Goal: Task Accomplishment & Management: Use online tool/utility

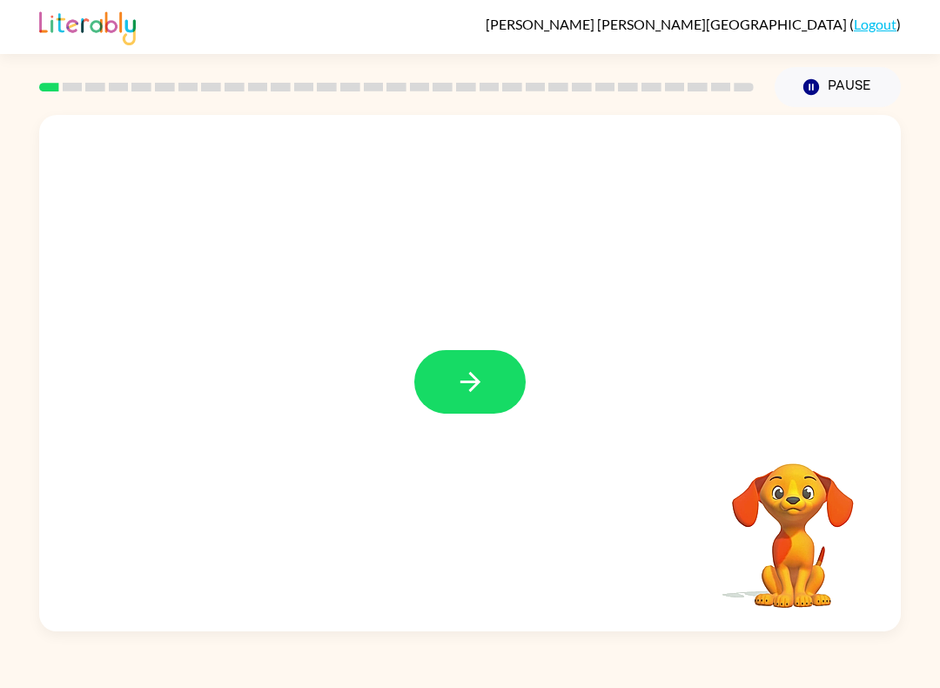
click at [464, 353] on button "button" at bounding box center [469, 382] width 111 height 64
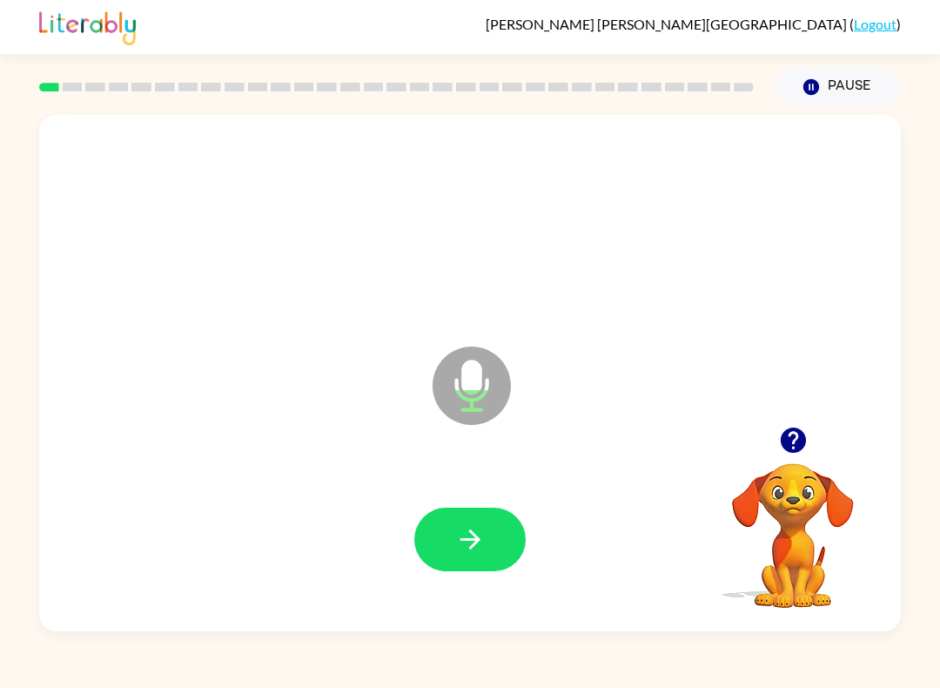
click at [476, 525] on icon "button" at bounding box center [470, 539] width 30 height 30
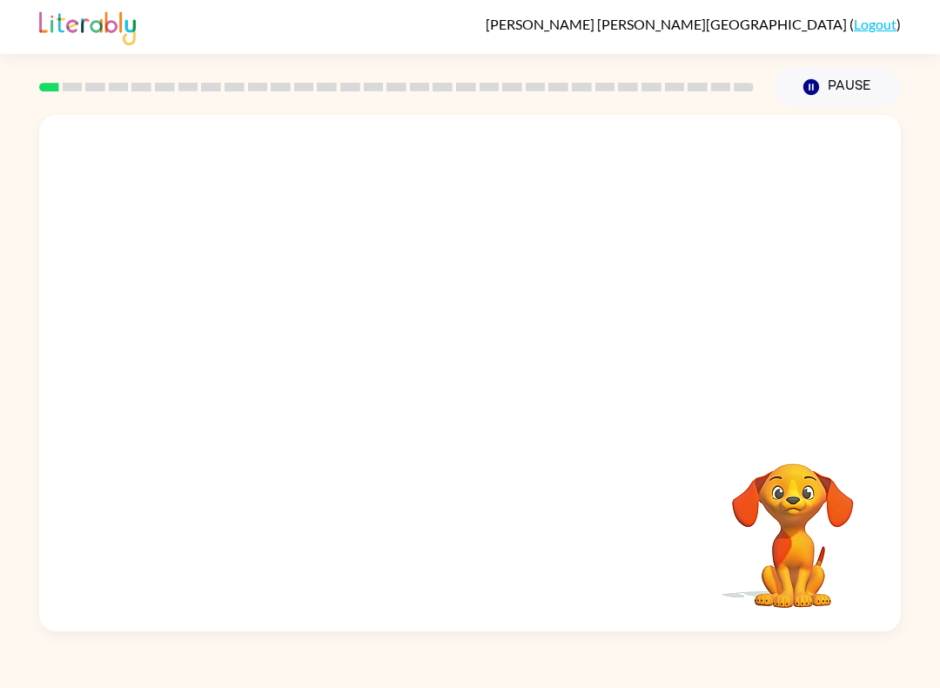
click at [15, 17] on div "[PERSON_NAME][GEOGRAPHIC_DATA] ( Logout )" at bounding box center [470, 27] width 940 height 54
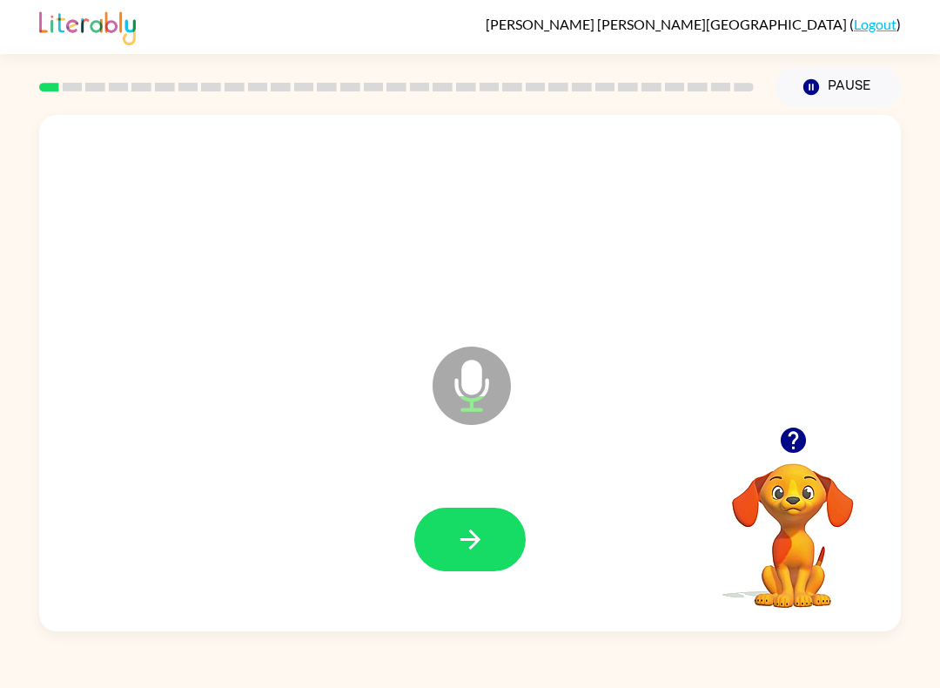
click at [477, 548] on icon "button" at bounding box center [470, 539] width 30 height 30
click at [786, 434] on icon "button" at bounding box center [792, 439] width 25 height 25
click at [788, 432] on icon "button" at bounding box center [792, 439] width 25 height 25
click at [470, 528] on icon "button" at bounding box center [470, 539] width 30 height 30
click at [453, 527] on button "button" at bounding box center [469, 539] width 111 height 64
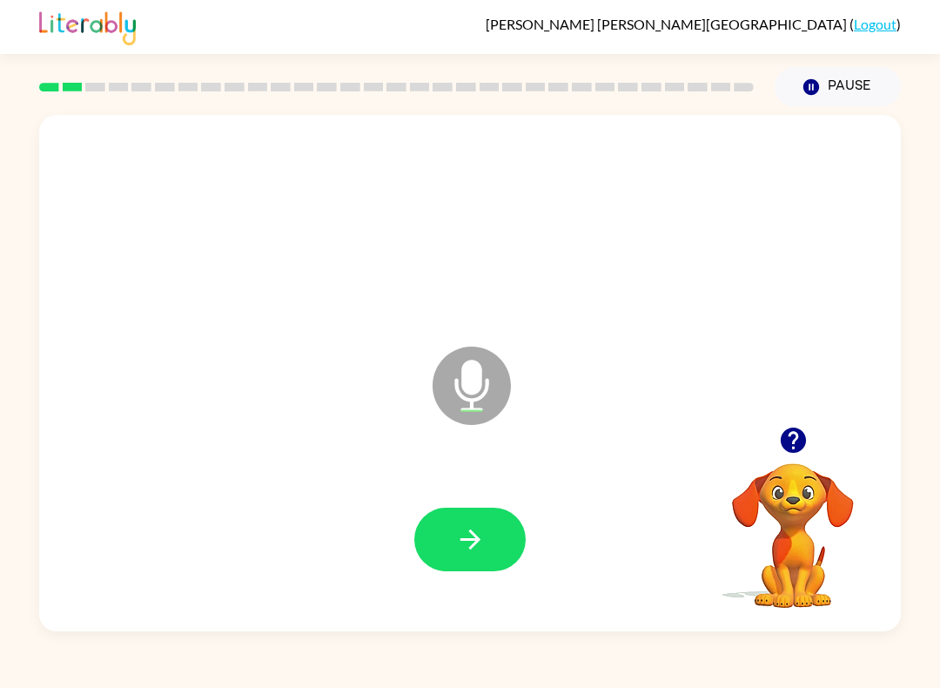
click at [480, 525] on icon "button" at bounding box center [470, 539] width 30 height 30
click at [440, 554] on button "button" at bounding box center [469, 539] width 111 height 64
click at [800, 437] on icon "button" at bounding box center [792, 439] width 25 height 25
click at [481, 534] on icon "button" at bounding box center [470, 539] width 30 height 30
click at [796, 440] on icon "button" at bounding box center [792, 439] width 25 height 25
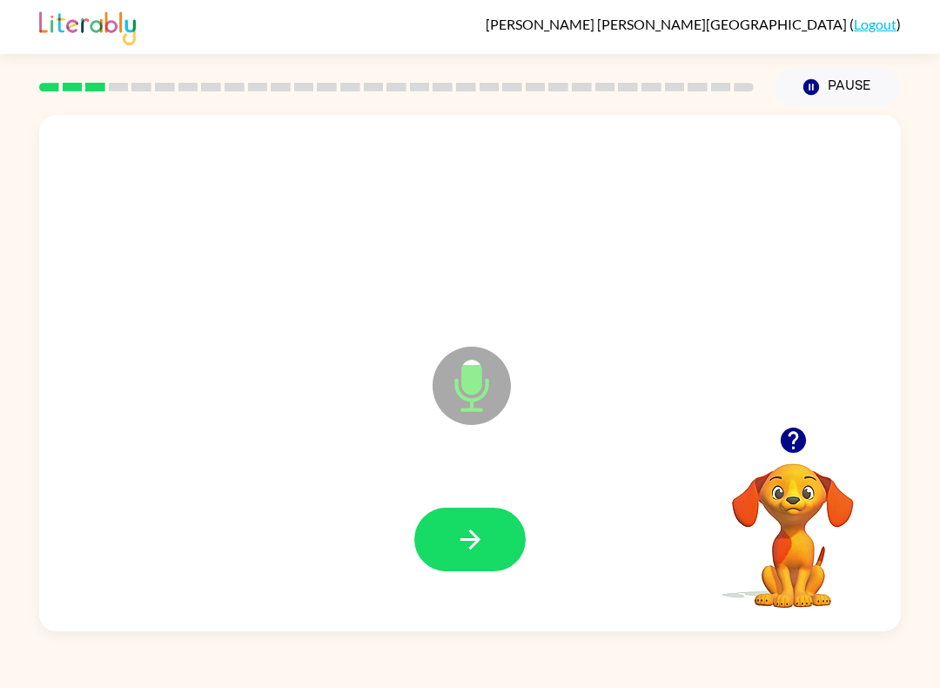
click at [487, 561] on button "button" at bounding box center [469, 539] width 111 height 64
click at [790, 441] on icon "button" at bounding box center [792, 439] width 25 height 25
click at [790, 431] on icon "button" at bounding box center [792, 439] width 25 height 25
click at [432, 546] on button "button" at bounding box center [469, 539] width 111 height 64
click at [486, 521] on button "button" at bounding box center [469, 539] width 111 height 64
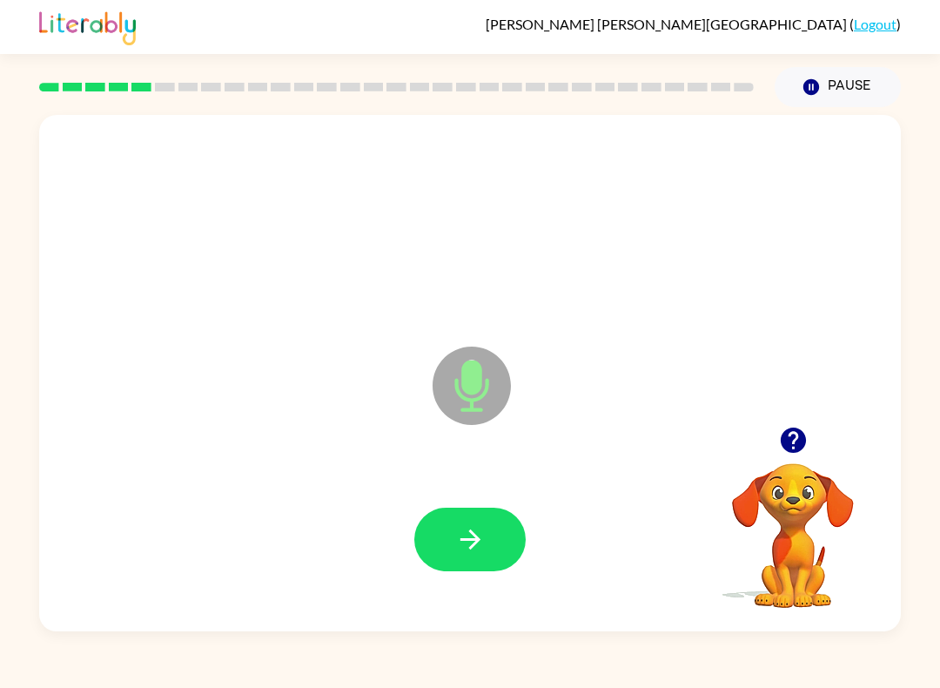
click at [494, 502] on div at bounding box center [470, 539] width 827 height 149
click at [492, 525] on button "button" at bounding box center [469, 539] width 111 height 64
click at [810, 439] on button "button" at bounding box center [793, 440] width 44 height 44
click at [490, 522] on button "button" at bounding box center [469, 539] width 111 height 64
click at [803, 444] on icon "button" at bounding box center [792, 439] width 25 height 25
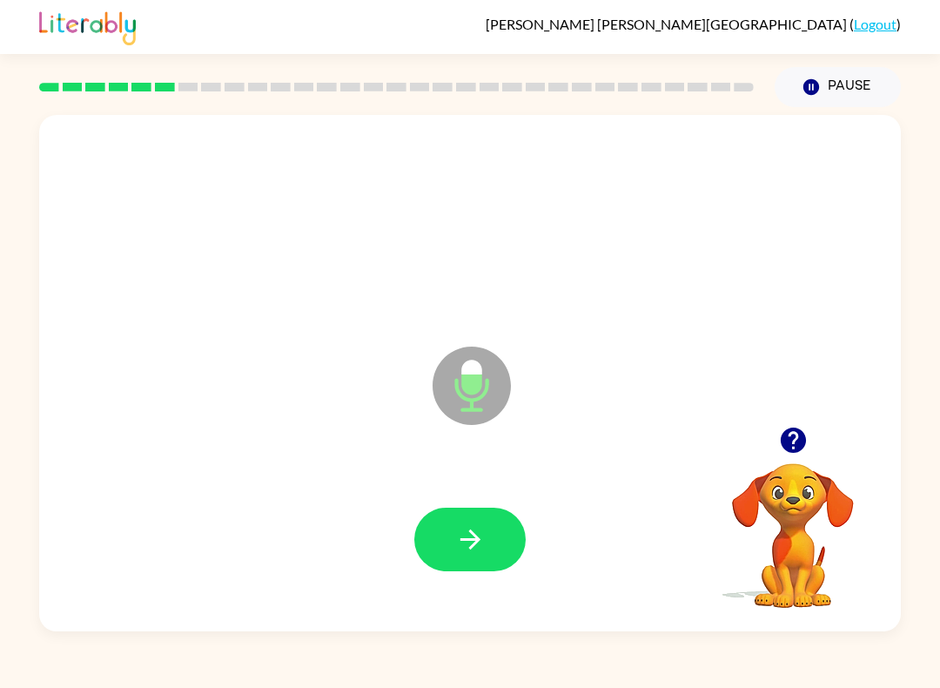
click at [495, 528] on button "button" at bounding box center [469, 539] width 111 height 64
click at [466, 533] on icon "button" at bounding box center [470, 539] width 30 height 30
click at [459, 533] on icon "button" at bounding box center [470, 539] width 30 height 30
click at [470, 539] on icon "button" at bounding box center [470, 539] width 30 height 30
click at [454, 541] on button "button" at bounding box center [469, 539] width 111 height 64
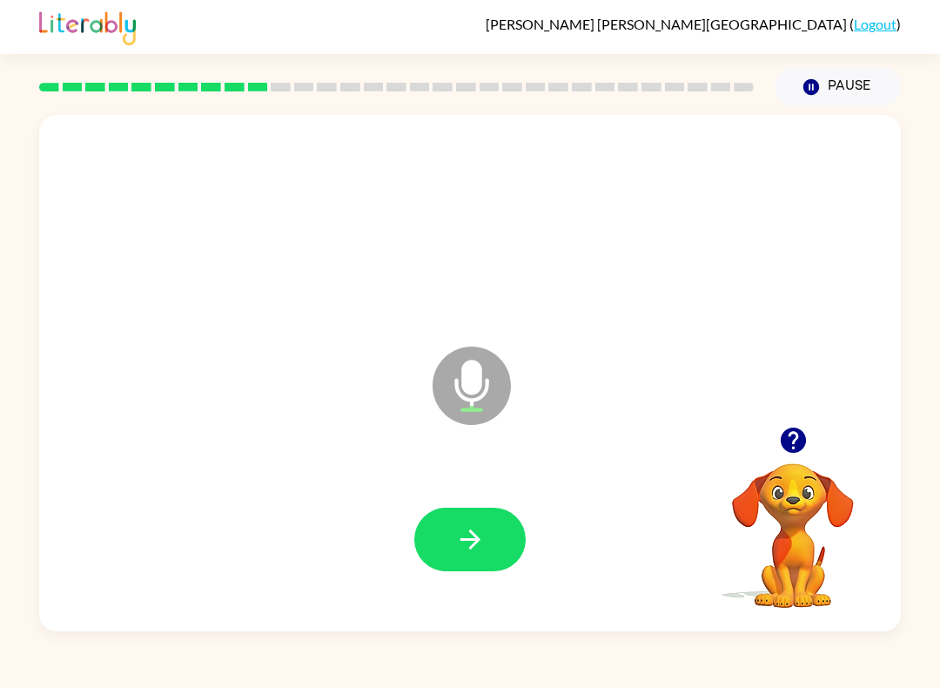
click at [454, 549] on button "button" at bounding box center [469, 539] width 111 height 64
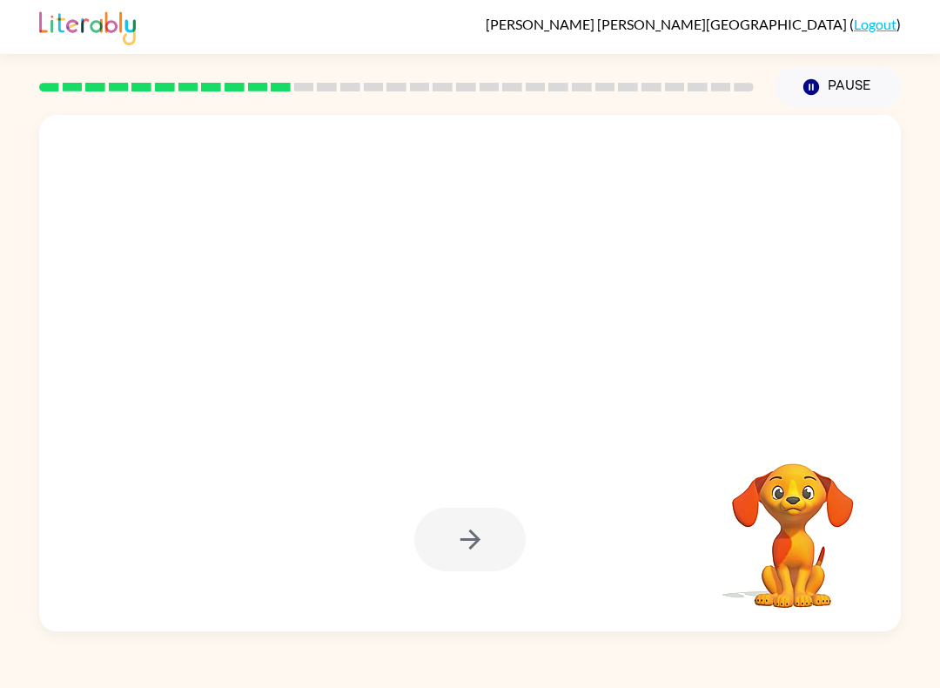
click at [70, 595] on div at bounding box center [470, 539] width 827 height 149
click at [69, 595] on div at bounding box center [470, 539] width 827 height 149
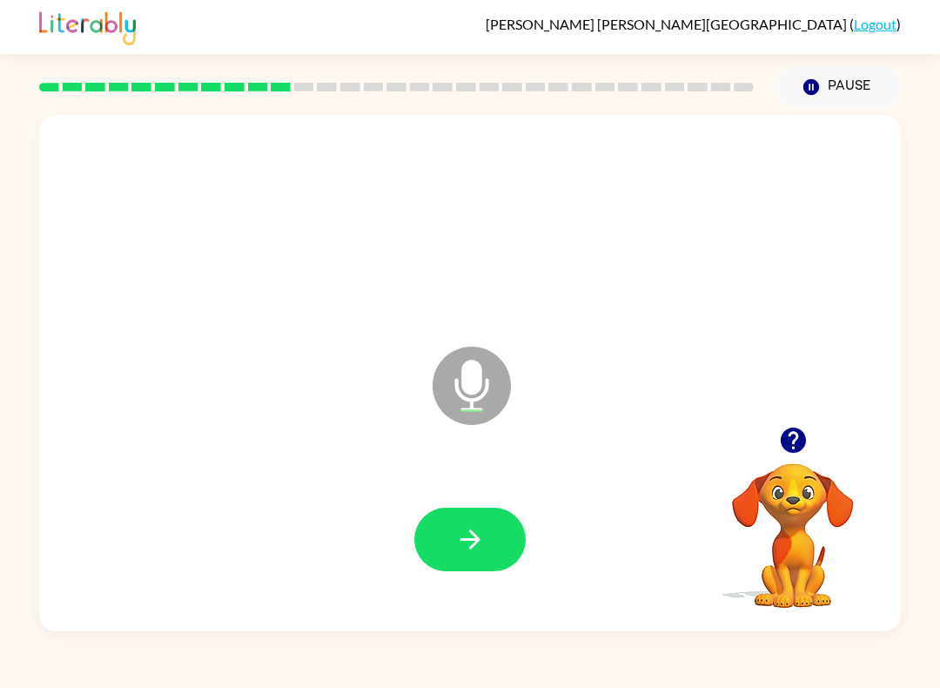
click at [803, 429] on icon "button" at bounding box center [793, 440] width 30 height 30
click at [437, 533] on button "button" at bounding box center [469, 539] width 111 height 64
click at [793, 443] on icon "button" at bounding box center [793, 440] width 30 height 30
click at [445, 534] on button "button" at bounding box center [469, 539] width 111 height 64
click at [81, 655] on div "[PERSON_NAME] ( Logout ) Pause Pause Microphone The Microphone is here when it …" at bounding box center [470, 344] width 940 height 688
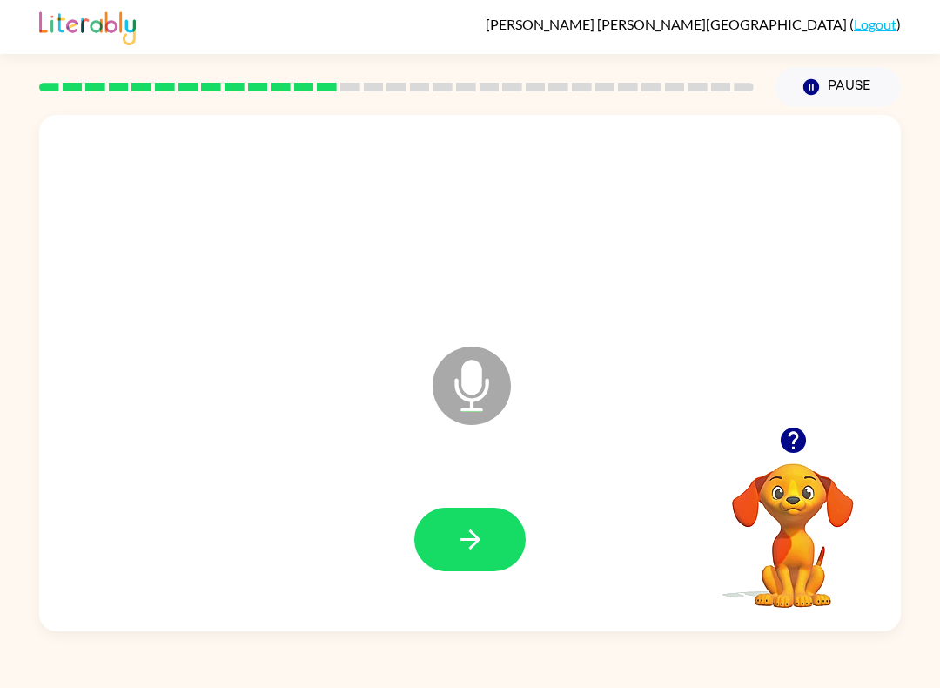
click at [456, 566] on button "button" at bounding box center [469, 539] width 111 height 64
click at [486, 541] on button "button" at bounding box center [469, 539] width 111 height 64
click at [775, 440] on button "button" at bounding box center [793, 440] width 44 height 44
click at [438, 538] on button "button" at bounding box center [469, 539] width 111 height 64
click at [455, 525] on icon "button" at bounding box center [470, 539] width 30 height 30
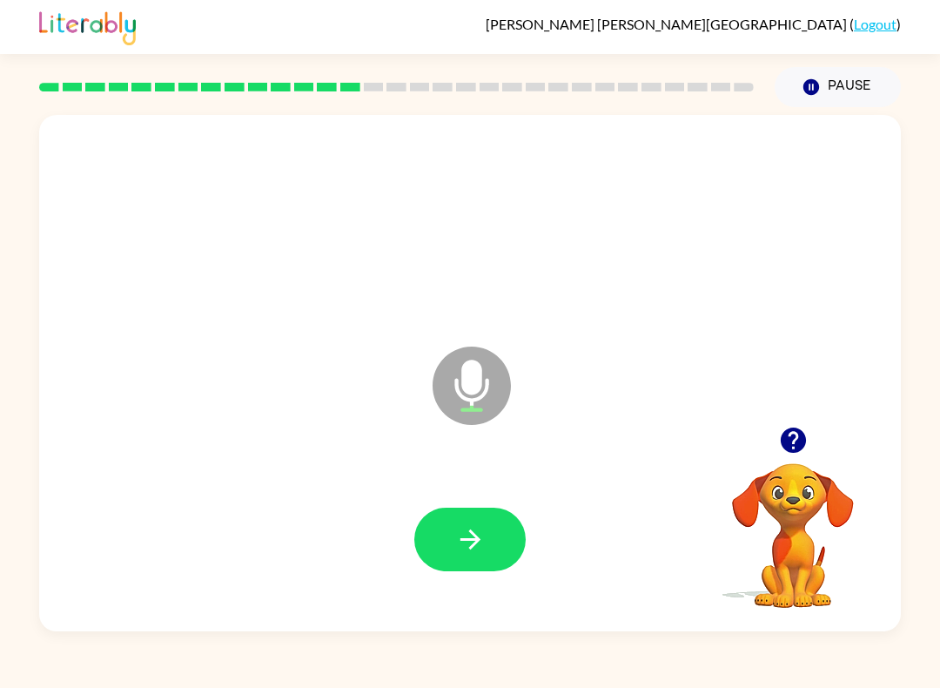
click at [484, 513] on button "button" at bounding box center [469, 539] width 111 height 64
click at [482, 531] on icon "button" at bounding box center [470, 539] width 30 height 30
click at [457, 546] on icon "button" at bounding box center [470, 539] width 30 height 30
click at [440, 526] on button "button" at bounding box center [469, 539] width 111 height 64
click at [136, 645] on div "[PERSON_NAME] ( Logout ) Pause Pause Microphone The Microphone is here when it …" at bounding box center [470, 344] width 940 height 688
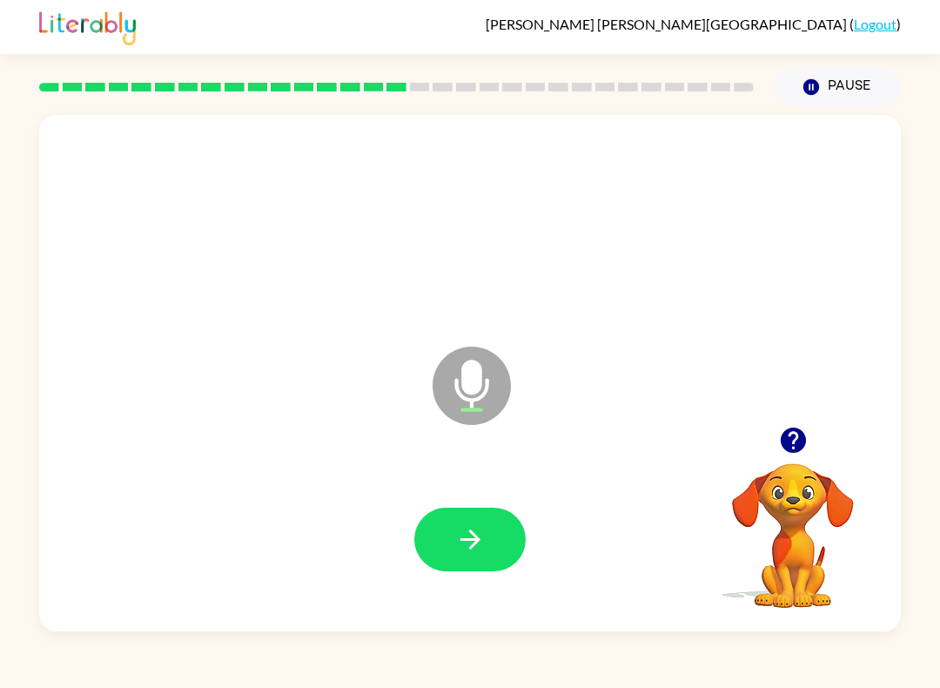
click at [452, 531] on button "button" at bounding box center [469, 539] width 111 height 64
click at [791, 428] on icon "button" at bounding box center [793, 440] width 30 height 30
click at [441, 510] on button "button" at bounding box center [469, 539] width 111 height 64
click at [783, 440] on icon "button" at bounding box center [792, 439] width 25 height 25
click at [462, 542] on icon "button" at bounding box center [470, 539] width 30 height 30
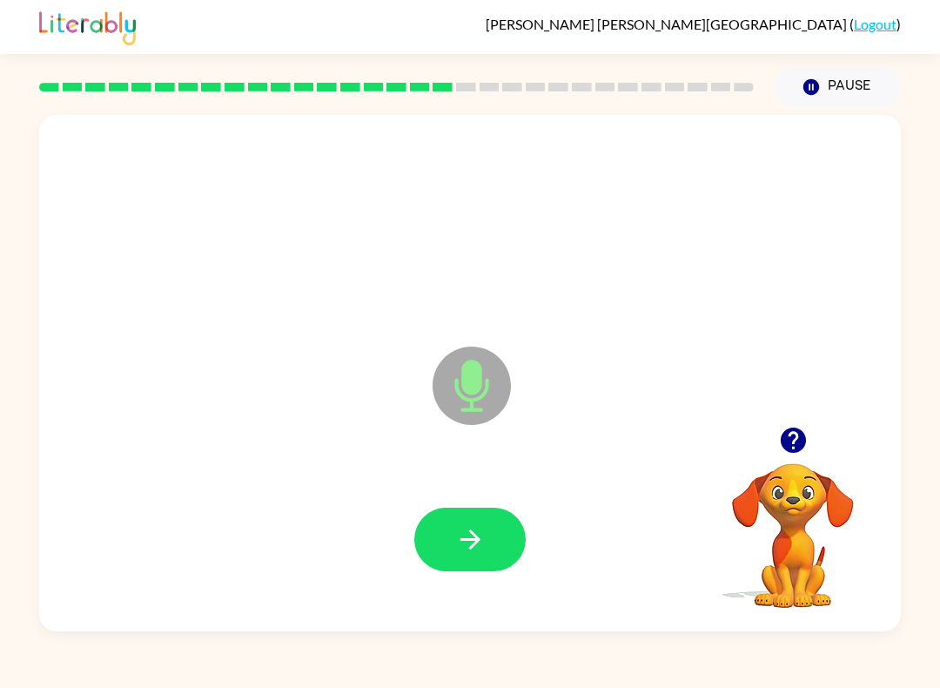
click at [453, 533] on button "button" at bounding box center [469, 539] width 111 height 64
click at [447, 558] on button "button" at bounding box center [469, 539] width 111 height 64
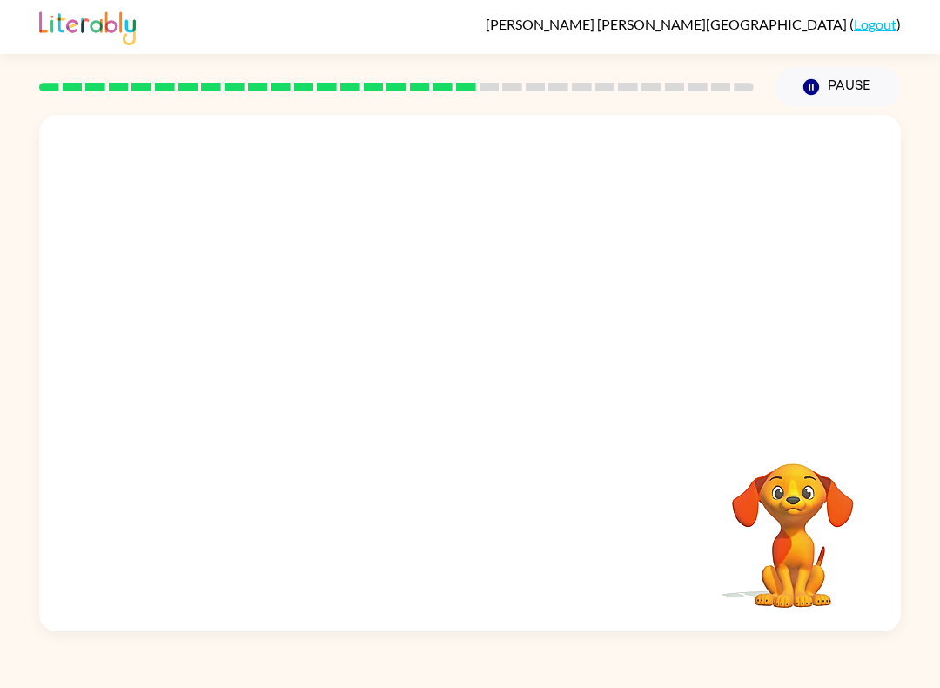
click at [2, 160] on div "Your browser must support playing .mp4 files to use Literably. Please try using…" at bounding box center [470, 369] width 940 height 524
click at [81, 245] on div at bounding box center [470, 271] width 862 height 312
click at [501, 89] on div at bounding box center [396, 87] width 715 height 9
click at [512, 76] on div at bounding box center [397, 87] width 736 height 61
click at [540, 81] on div at bounding box center [397, 87] width 736 height 61
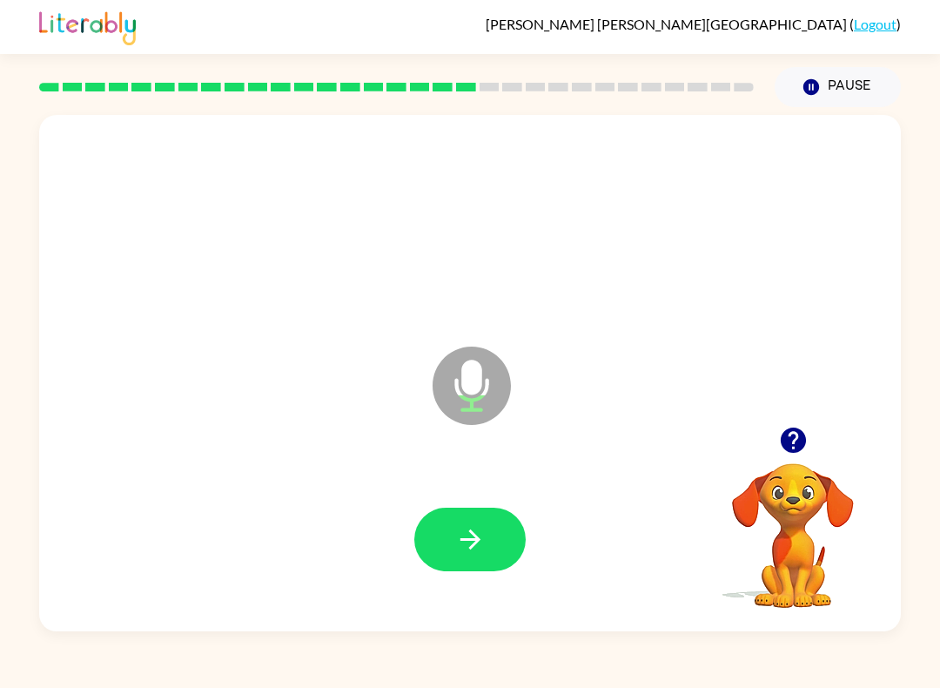
click at [507, 535] on button "button" at bounding box center [469, 539] width 111 height 64
click at [514, 521] on button "button" at bounding box center [469, 539] width 111 height 64
click at [460, 519] on button "button" at bounding box center [469, 539] width 111 height 64
click at [496, 499] on div at bounding box center [470, 539] width 827 height 149
click at [508, 534] on button "button" at bounding box center [469, 539] width 111 height 64
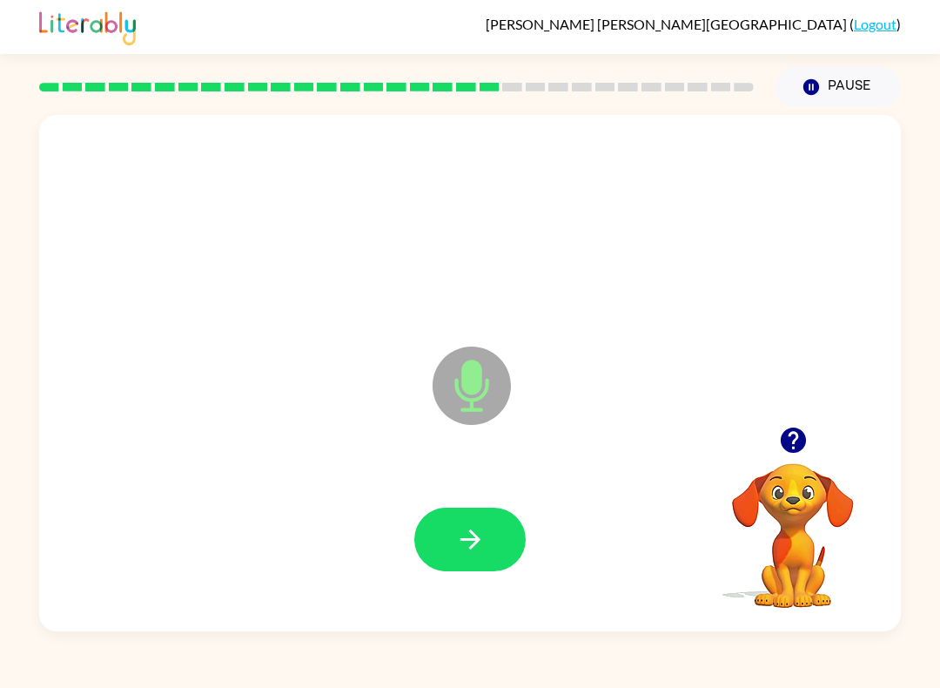
click at [445, 523] on button "button" at bounding box center [469, 539] width 111 height 64
click at [468, 527] on icon "button" at bounding box center [470, 539] width 30 height 30
click at [438, 527] on button "button" at bounding box center [469, 539] width 111 height 64
click at [440, 534] on button "button" at bounding box center [469, 539] width 111 height 64
click at [450, 531] on button "button" at bounding box center [469, 539] width 111 height 64
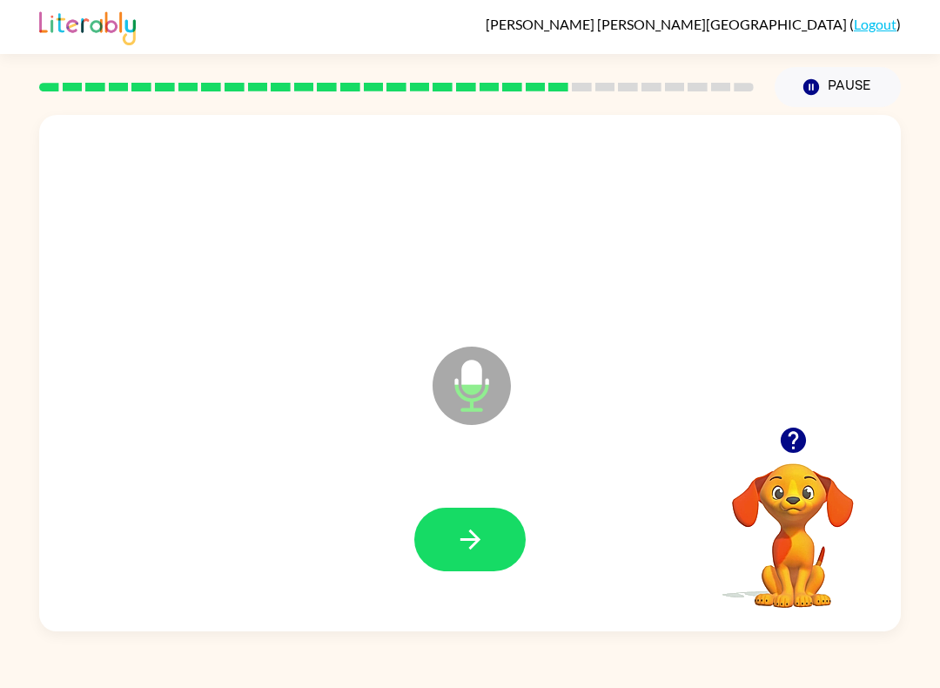
click at [452, 510] on button "button" at bounding box center [469, 539] width 111 height 64
click at [466, 545] on icon "button" at bounding box center [470, 539] width 30 height 30
click at [447, 546] on button "button" at bounding box center [469, 539] width 111 height 64
click at [454, 503] on div at bounding box center [470, 539] width 827 height 149
click at [445, 534] on button "button" at bounding box center [469, 539] width 111 height 64
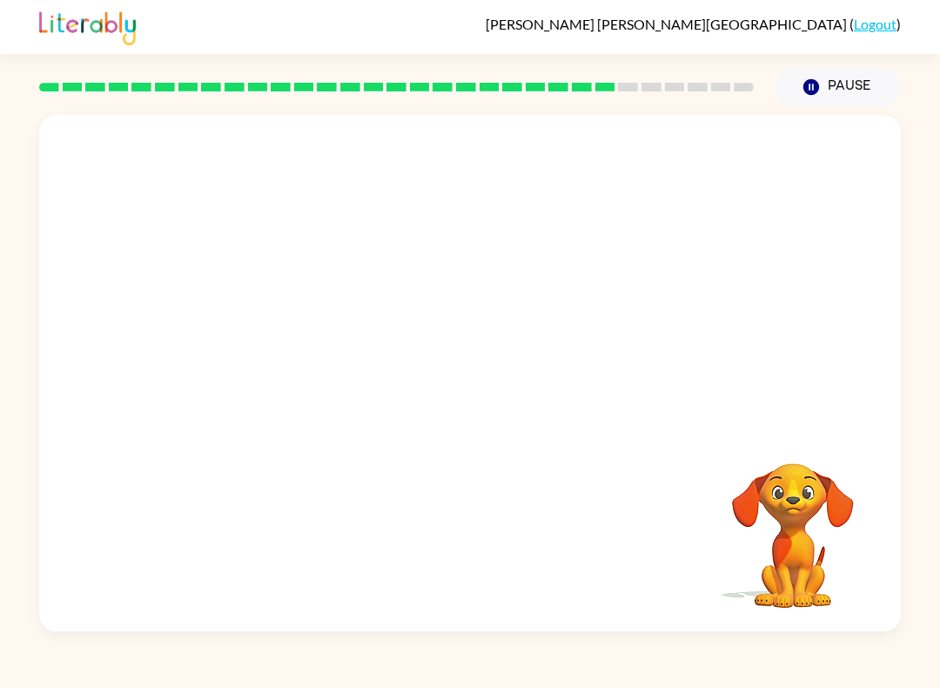
click at [614, 82] on div at bounding box center [397, 87] width 736 height 61
click at [647, 84] on rect at bounding box center [652, 87] width 20 height 9
click at [668, 80] on div at bounding box center [397, 87] width 736 height 61
click at [686, 73] on div at bounding box center [397, 87] width 736 height 61
click at [743, 81] on div at bounding box center [397, 87] width 736 height 61
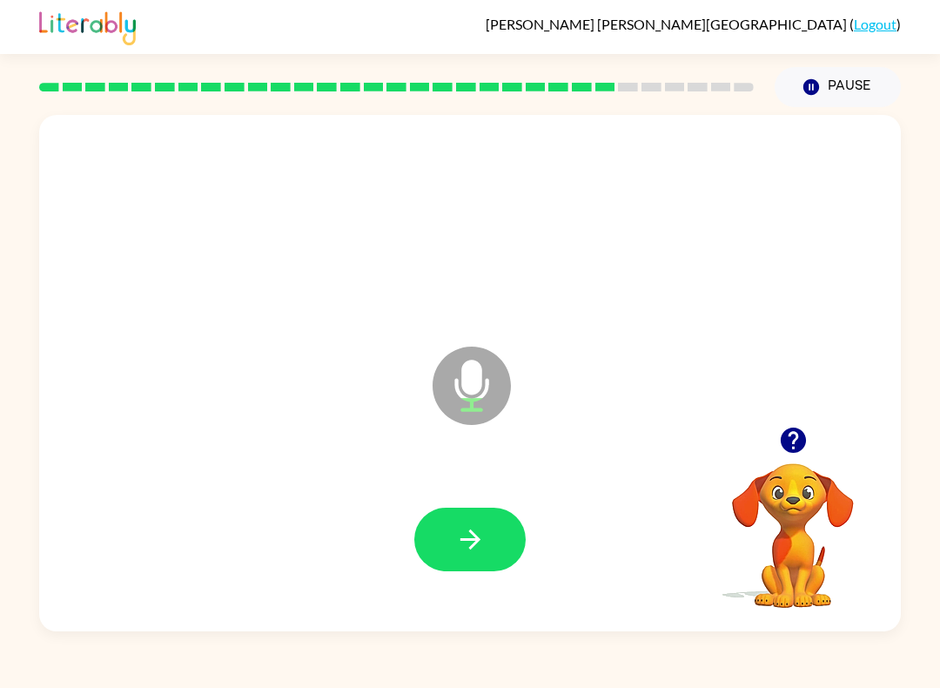
click at [800, 439] on icon "button" at bounding box center [792, 439] width 25 height 25
click at [444, 537] on button "button" at bounding box center [469, 539] width 111 height 64
click at [808, 432] on icon "button" at bounding box center [793, 440] width 30 height 30
click at [481, 553] on icon "button" at bounding box center [470, 539] width 30 height 30
click at [447, 537] on button "button" at bounding box center [469, 539] width 111 height 64
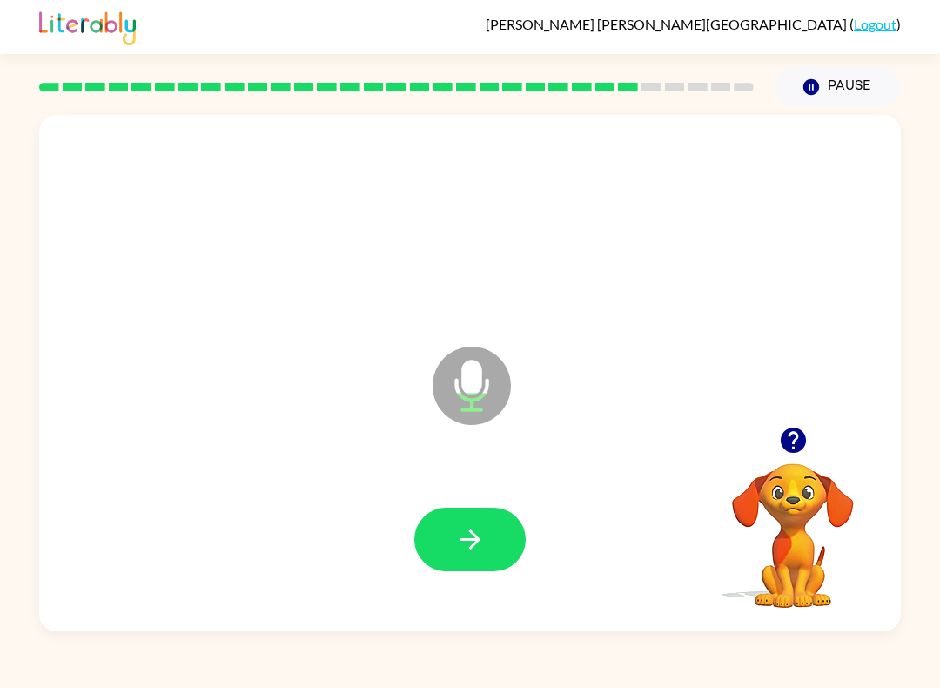
click at [454, 530] on button "button" at bounding box center [469, 539] width 111 height 64
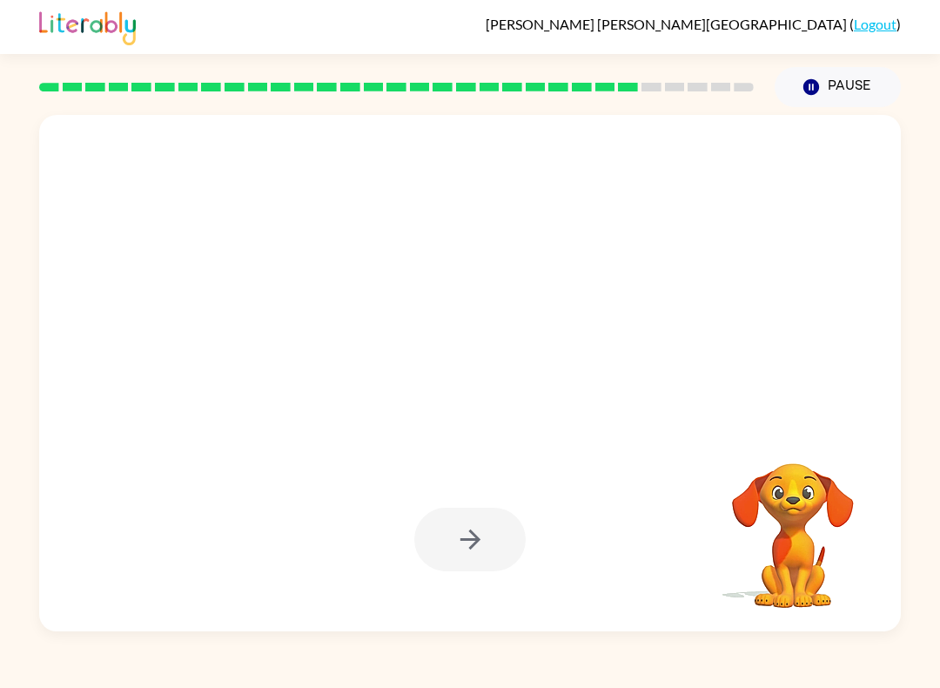
click at [39, 414] on div at bounding box center [470, 373] width 862 height 516
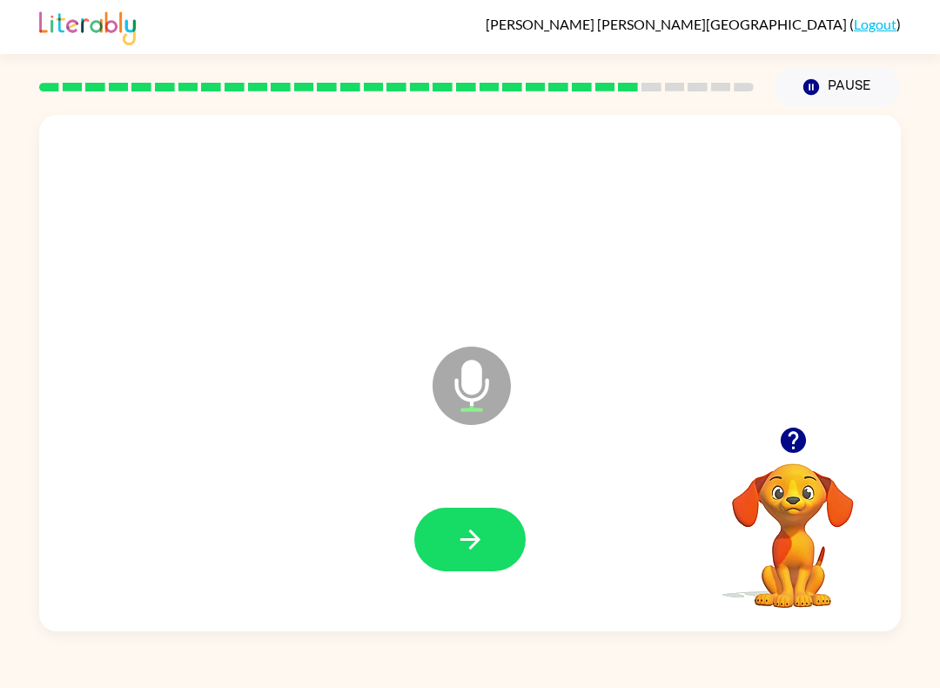
click at [460, 533] on icon "button" at bounding box center [470, 539] width 30 height 30
click at [467, 541] on icon "button" at bounding box center [470, 539] width 20 height 20
click at [457, 547] on icon "button" at bounding box center [470, 539] width 30 height 30
click at [806, 432] on icon "button" at bounding box center [793, 440] width 30 height 30
click at [463, 545] on icon "button" at bounding box center [470, 539] width 30 height 30
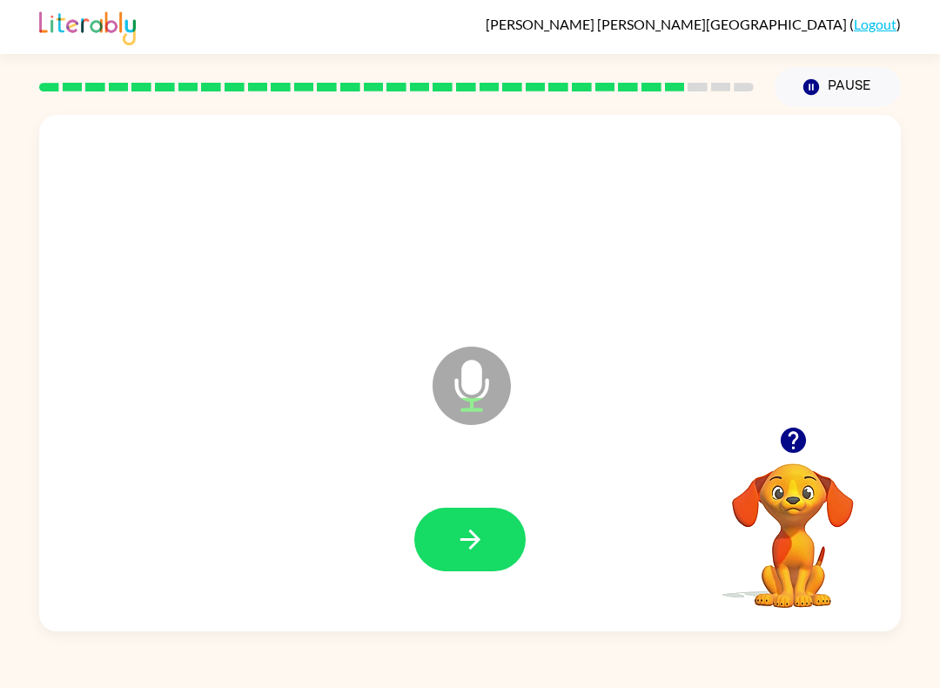
click at [496, 550] on button "button" at bounding box center [469, 539] width 111 height 64
click at [461, 539] on icon "button" at bounding box center [470, 539] width 30 height 30
click at [472, 530] on icon "button" at bounding box center [470, 539] width 30 height 30
click at [447, 528] on button "button" at bounding box center [469, 539] width 111 height 64
click at [450, 544] on button "button" at bounding box center [469, 539] width 111 height 64
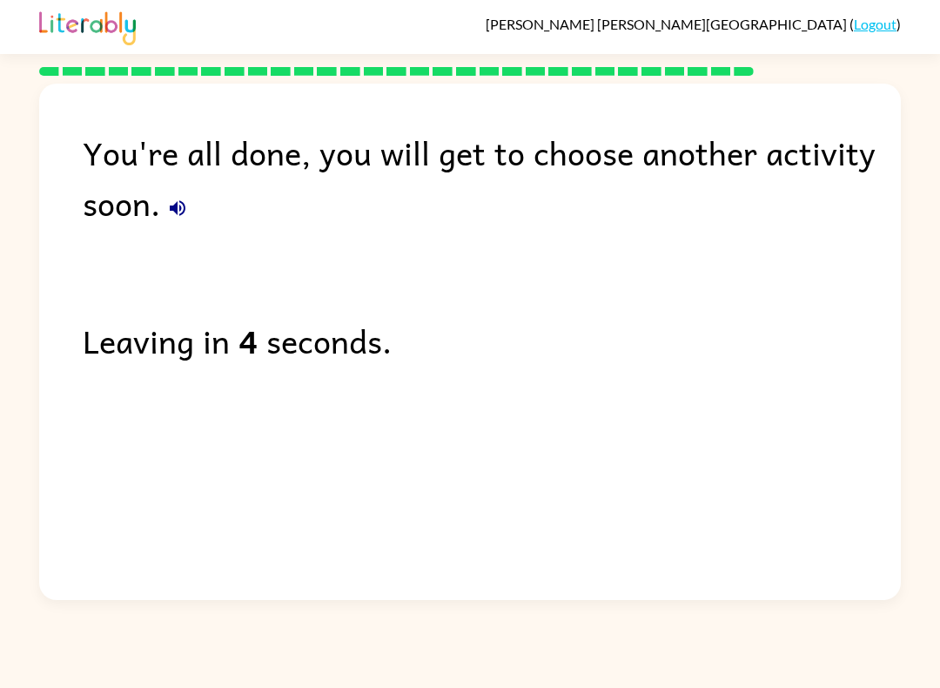
click at [173, 209] on icon "button" at bounding box center [178, 208] width 16 height 16
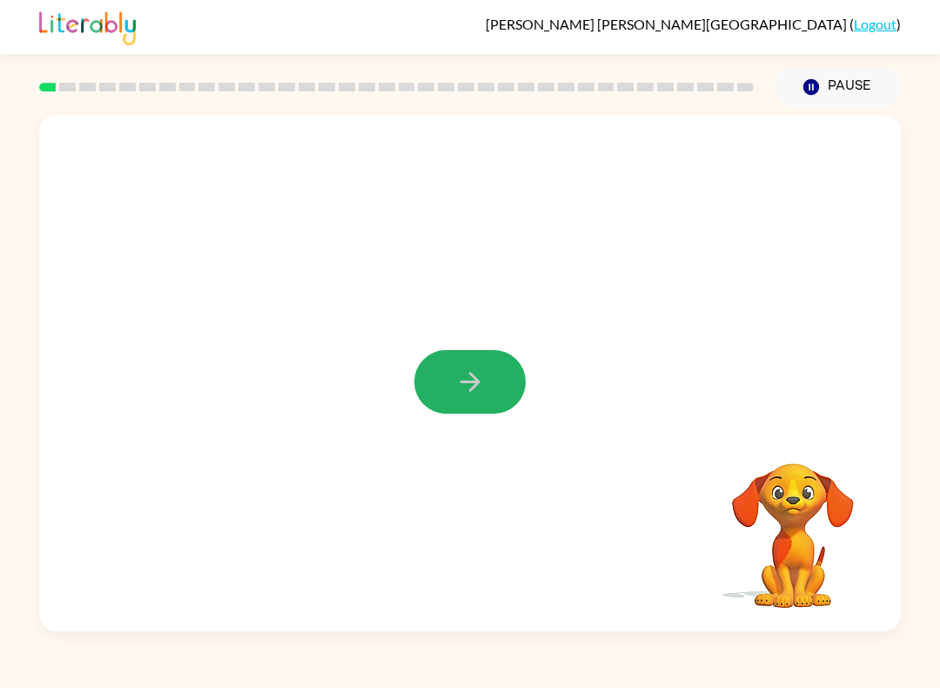
click at [436, 376] on button "button" at bounding box center [469, 382] width 111 height 64
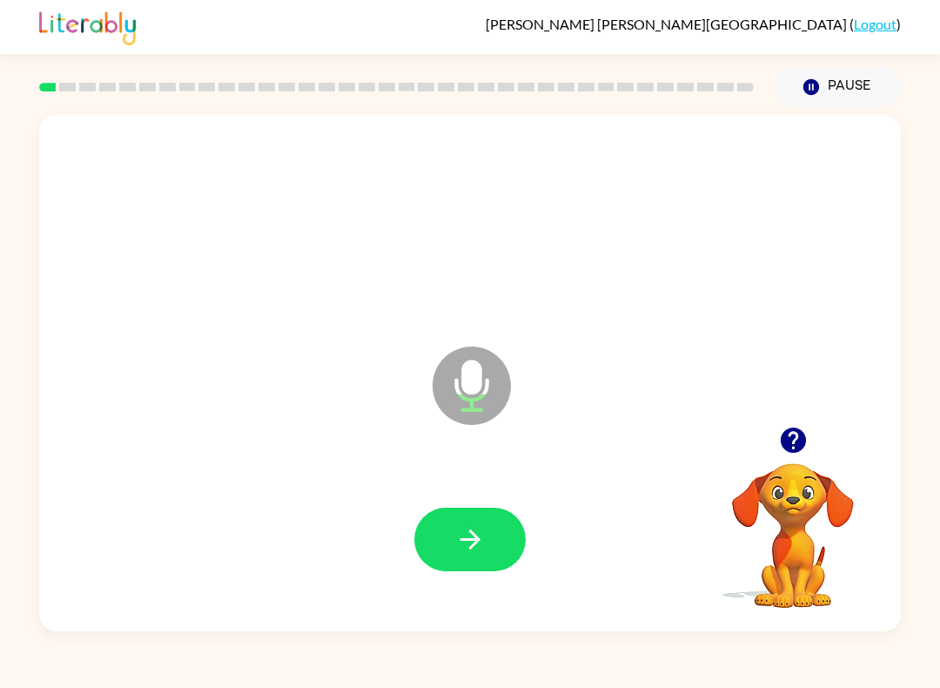
click at [516, 562] on button "button" at bounding box center [469, 539] width 111 height 64
click at [438, 537] on button "button" at bounding box center [469, 539] width 111 height 64
click at [457, 534] on icon "button" at bounding box center [470, 539] width 30 height 30
click at [437, 500] on div at bounding box center [470, 539] width 827 height 149
click at [446, 533] on button "button" at bounding box center [469, 539] width 111 height 64
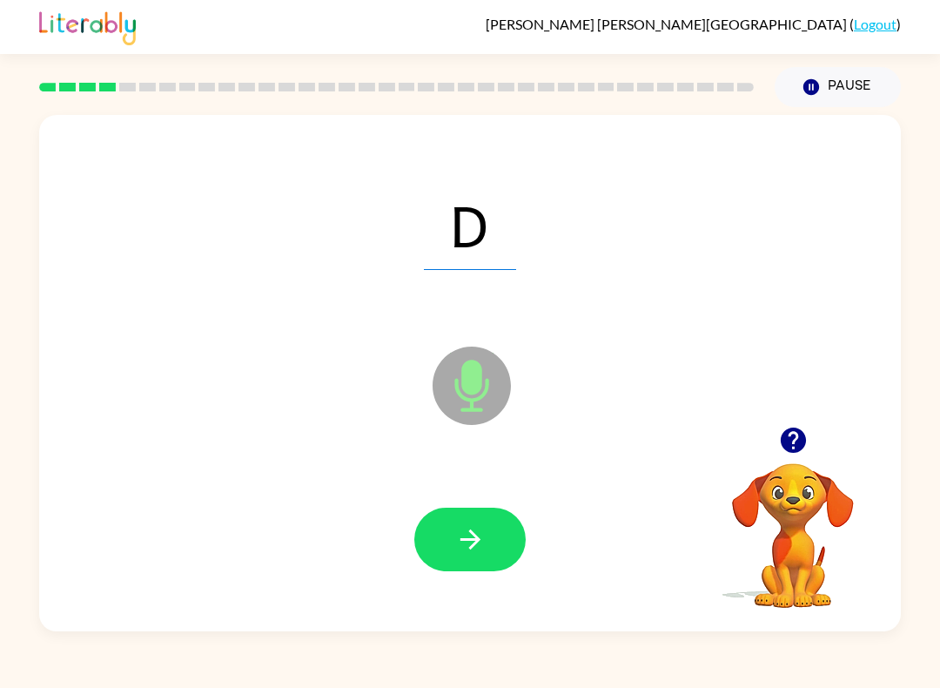
click at [455, 518] on button "button" at bounding box center [469, 539] width 111 height 64
click at [426, 542] on button "button" at bounding box center [469, 539] width 111 height 64
click at [434, 534] on button "button" at bounding box center [469, 539] width 111 height 64
click at [447, 554] on button "button" at bounding box center [469, 539] width 111 height 64
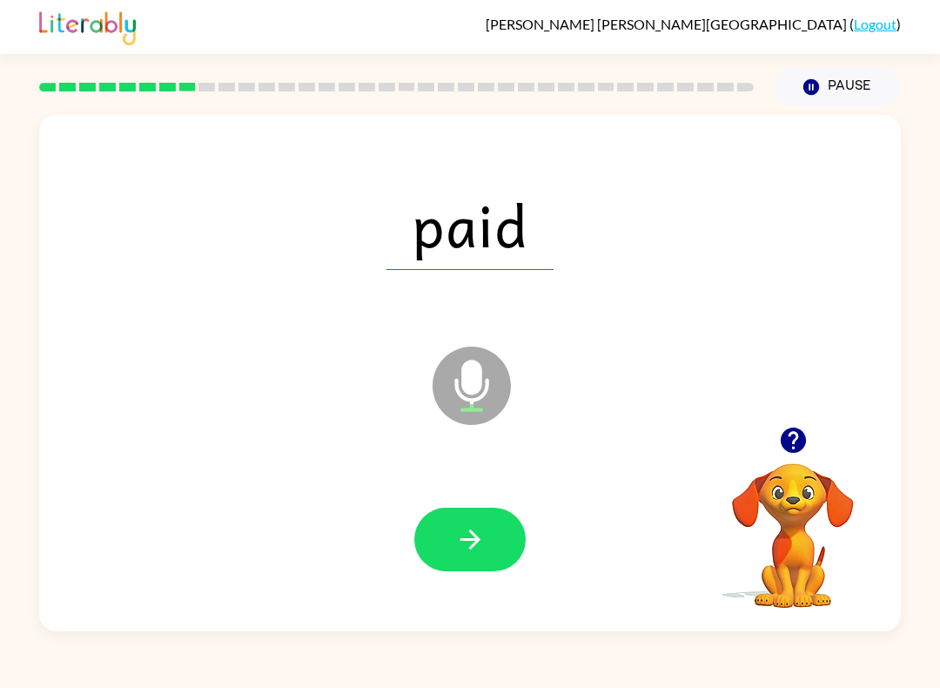
click at [450, 544] on button "button" at bounding box center [469, 539] width 111 height 64
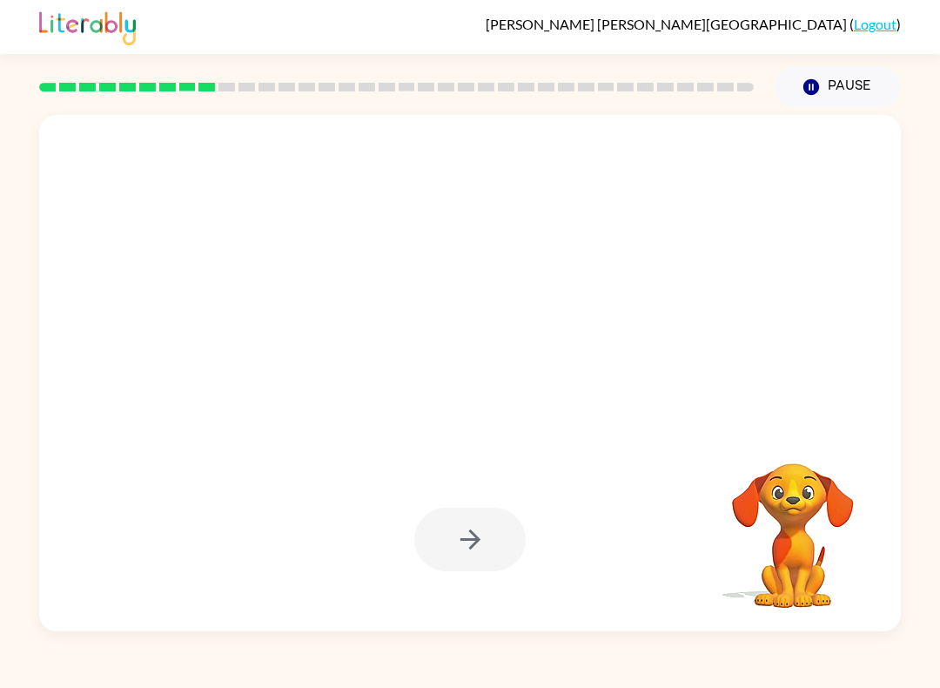
click at [938, 431] on div "Your browser must support playing .mp4 files to use Literably. Please try using…" at bounding box center [470, 369] width 940 height 524
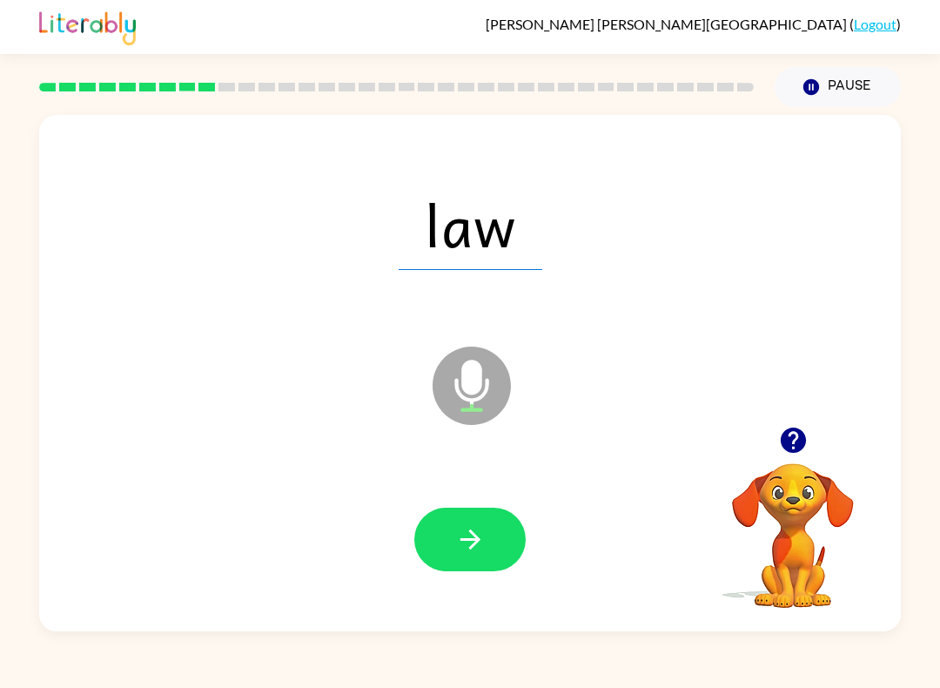
click at [792, 434] on icon "button" at bounding box center [793, 440] width 30 height 30
click at [468, 546] on icon "button" at bounding box center [470, 539] width 30 height 30
click at [929, 440] on div "acted Microphone The Microphone is here when it is your turn to talk Your brows…" at bounding box center [470, 369] width 940 height 524
click at [451, 569] on button "button" at bounding box center [469, 539] width 111 height 64
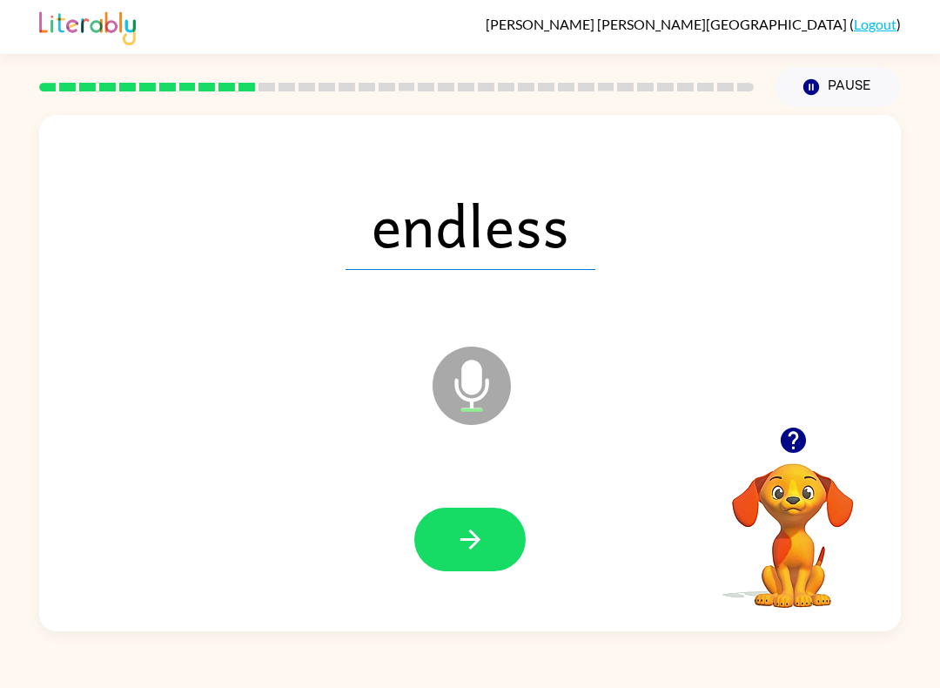
click at [457, 539] on icon "button" at bounding box center [470, 539] width 30 height 30
click at [489, 538] on button "button" at bounding box center [469, 539] width 111 height 64
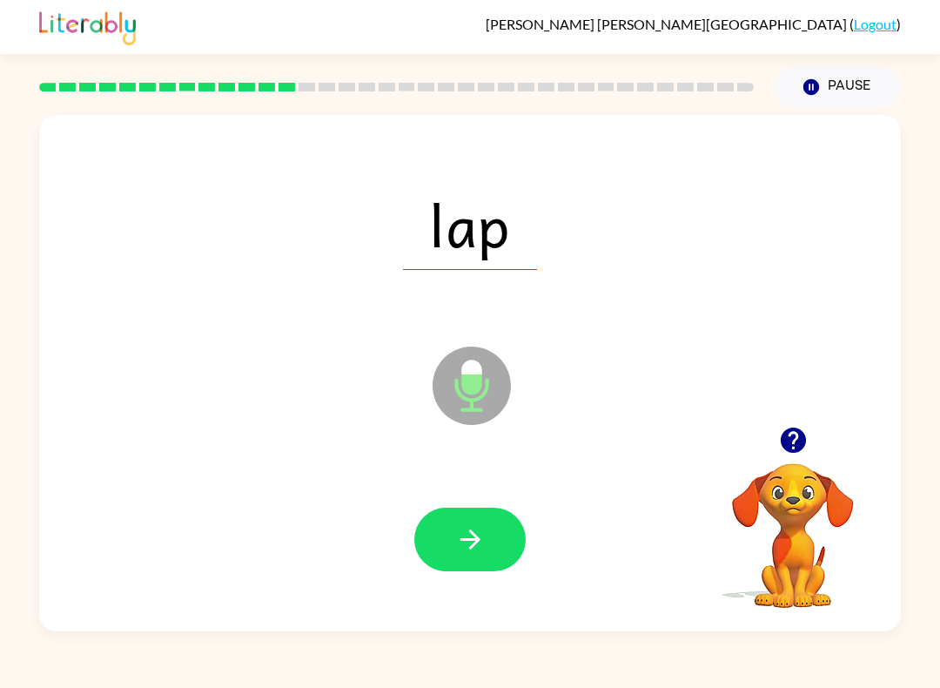
click at [439, 530] on button "button" at bounding box center [469, 539] width 111 height 64
click at [438, 527] on button "button" at bounding box center [469, 539] width 111 height 64
click at [454, 543] on button "button" at bounding box center [469, 539] width 111 height 64
click at [458, 535] on icon "button" at bounding box center [470, 539] width 30 height 30
click at [460, 552] on icon "button" at bounding box center [470, 539] width 30 height 30
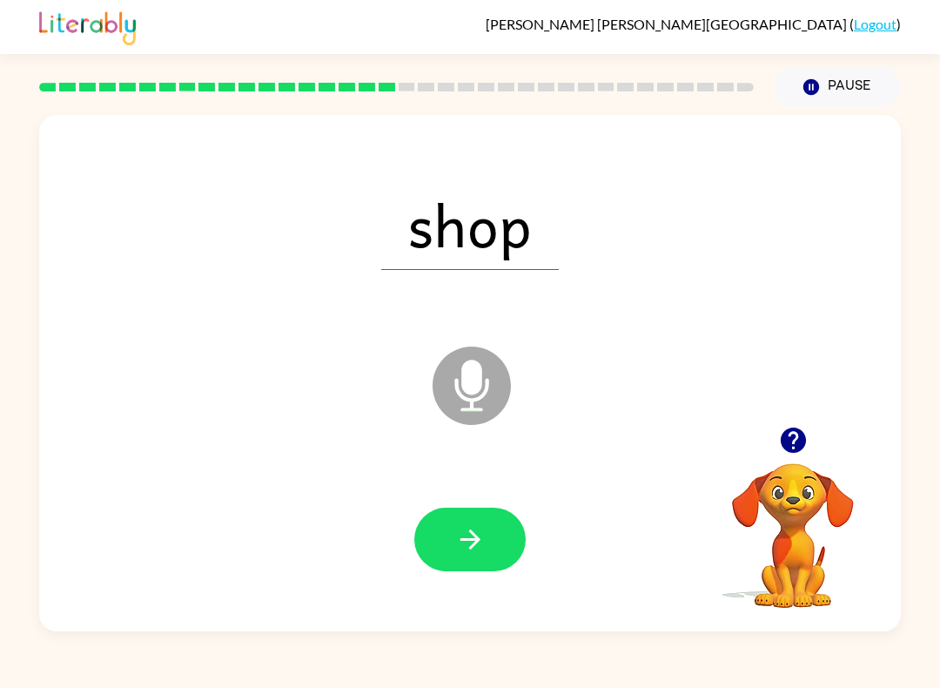
click at [461, 529] on icon "button" at bounding box center [470, 539] width 30 height 30
click at [455, 544] on icon "button" at bounding box center [470, 539] width 30 height 30
click at [440, 553] on button "button" at bounding box center [469, 539] width 111 height 64
click at [443, 529] on button "button" at bounding box center [469, 539] width 111 height 64
click at [464, 550] on icon "button" at bounding box center [470, 539] width 30 height 30
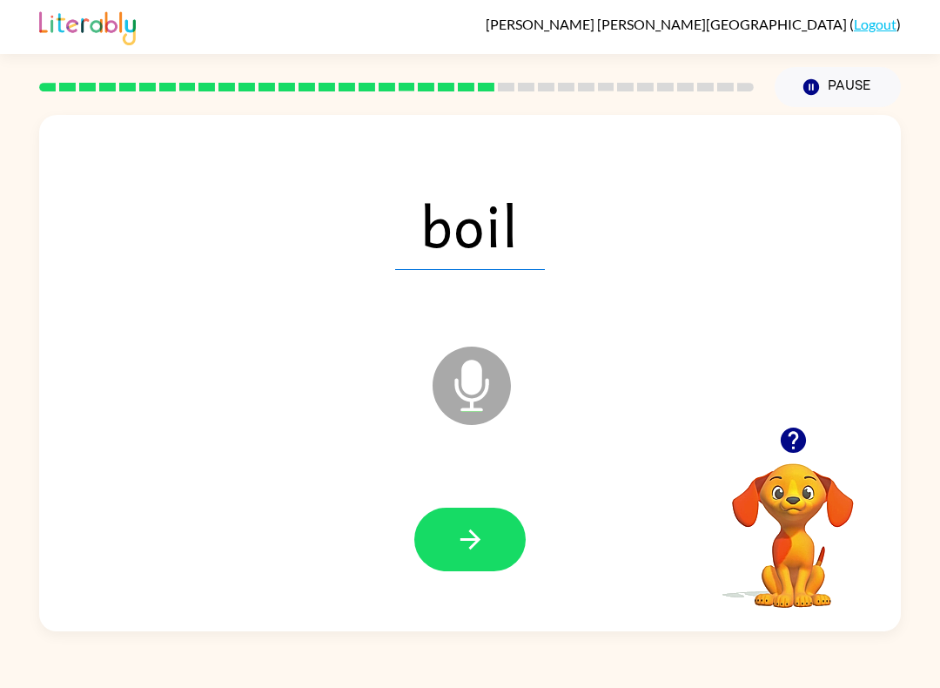
click at [440, 541] on button "button" at bounding box center [469, 539] width 111 height 64
click at [444, 555] on button "button" at bounding box center [469, 539] width 111 height 64
click at [453, 541] on button "button" at bounding box center [469, 539] width 111 height 64
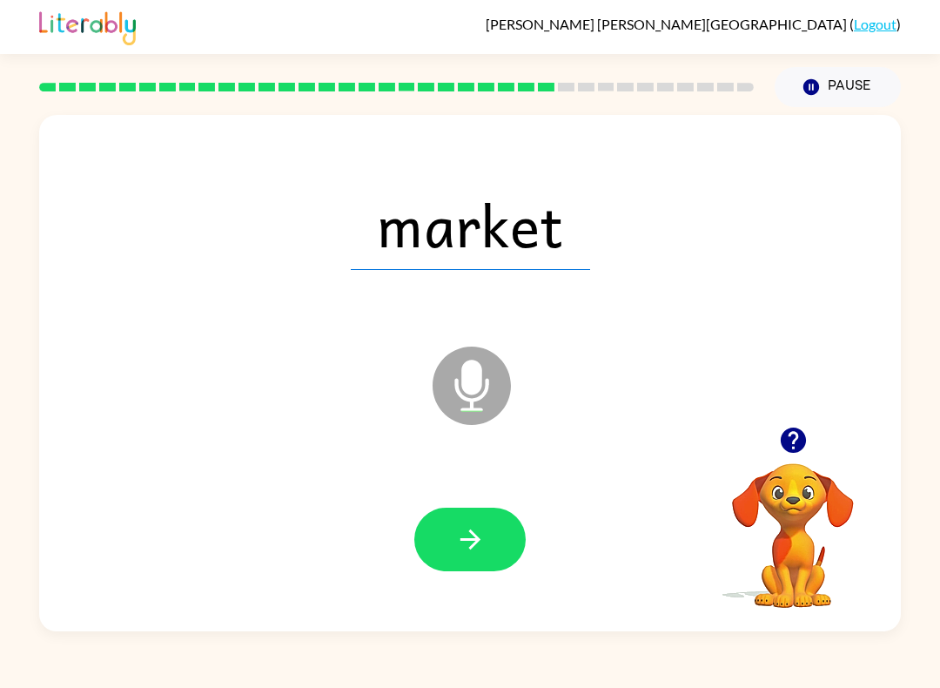
click at [453, 535] on button "button" at bounding box center [469, 539] width 111 height 64
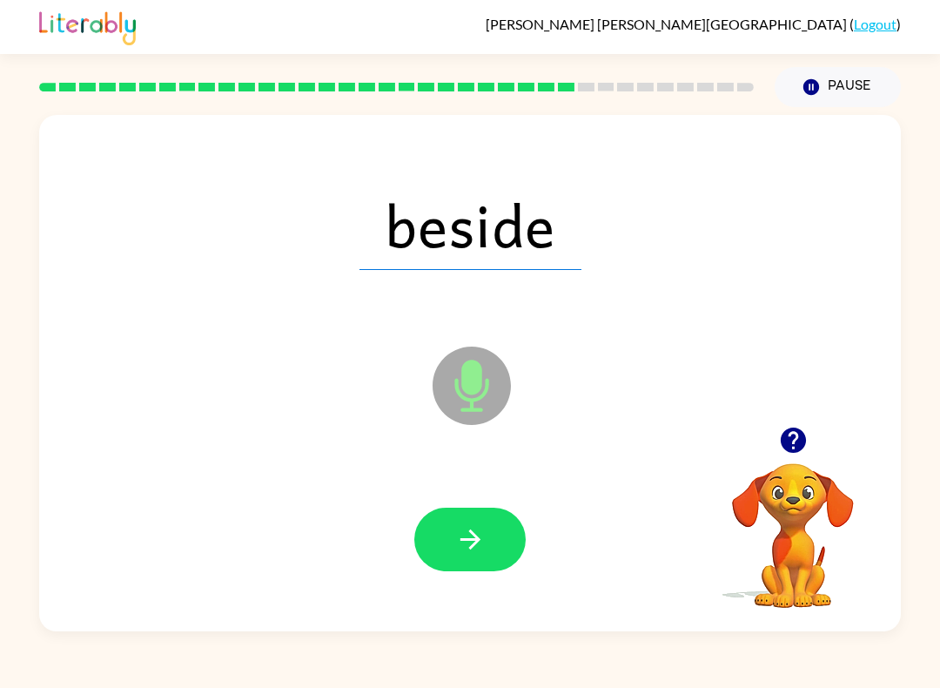
click at [440, 537] on button "button" at bounding box center [469, 539] width 111 height 64
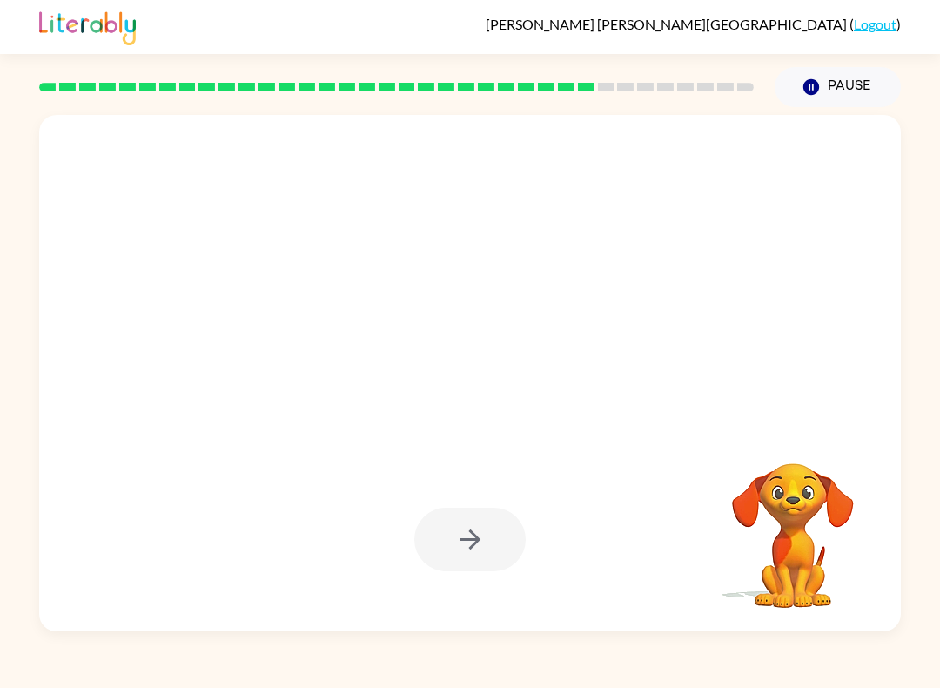
click at [939, 495] on div "Your browser must support playing .mp4 files to use Literably. Please try using…" at bounding box center [470, 369] width 940 height 524
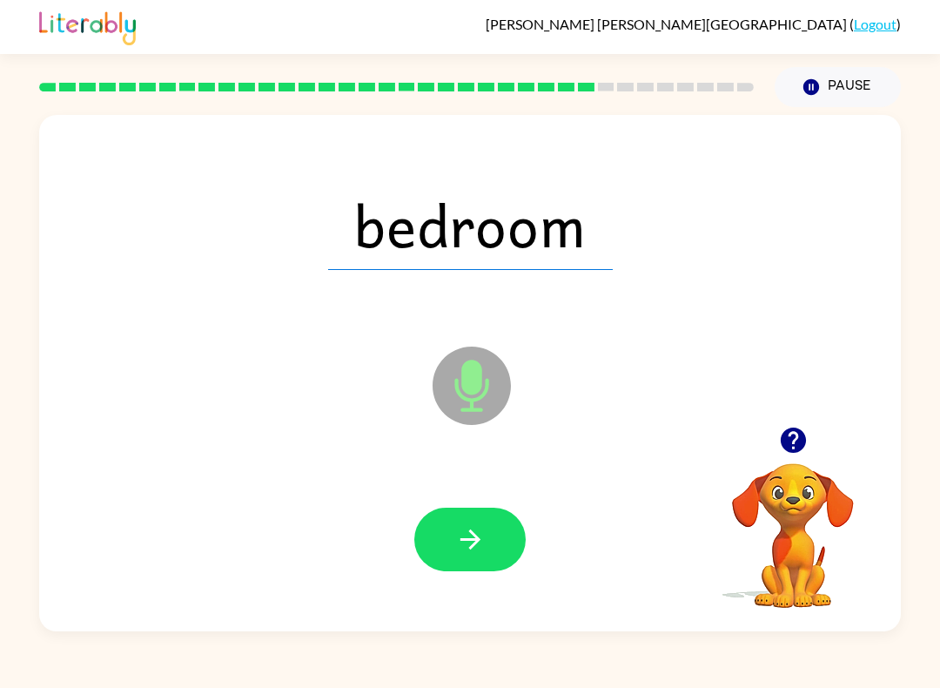
click at [447, 529] on button "button" at bounding box center [469, 539] width 111 height 64
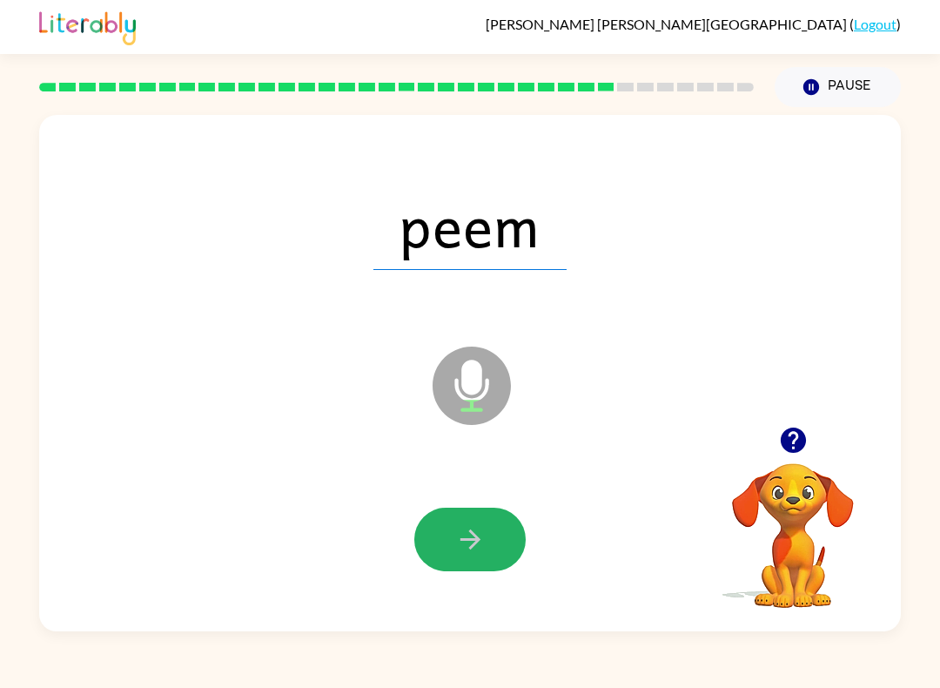
click at [507, 548] on button "button" at bounding box center [469, 539] width 111 height 64
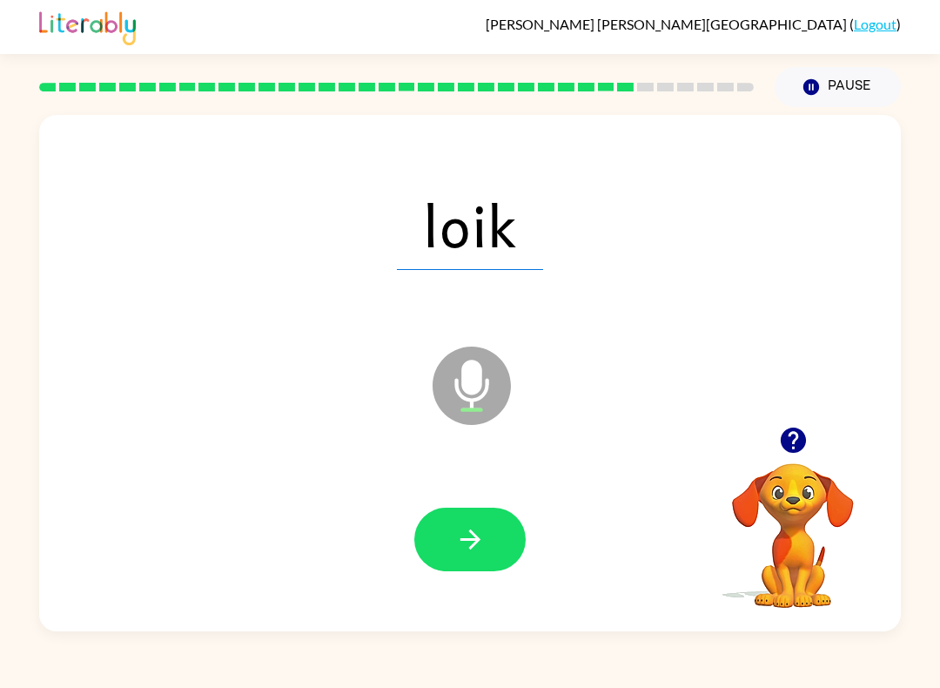
click at [481, 527] on icon "button" at bounding box center [470, 539] width 30 height 30
click at [497, 510] on button "button" at bounding box center [469, 539] width 111 height 64
click at [461, 546] on icon "button" at bounding box center [470, 539] width 30 height 30
click at [480, 561] on button "button" at bounding box center [469, 539] width 111 height 64
click at [483, 539] on icon "button" at bounding box center [470, 539] width 30 height 30
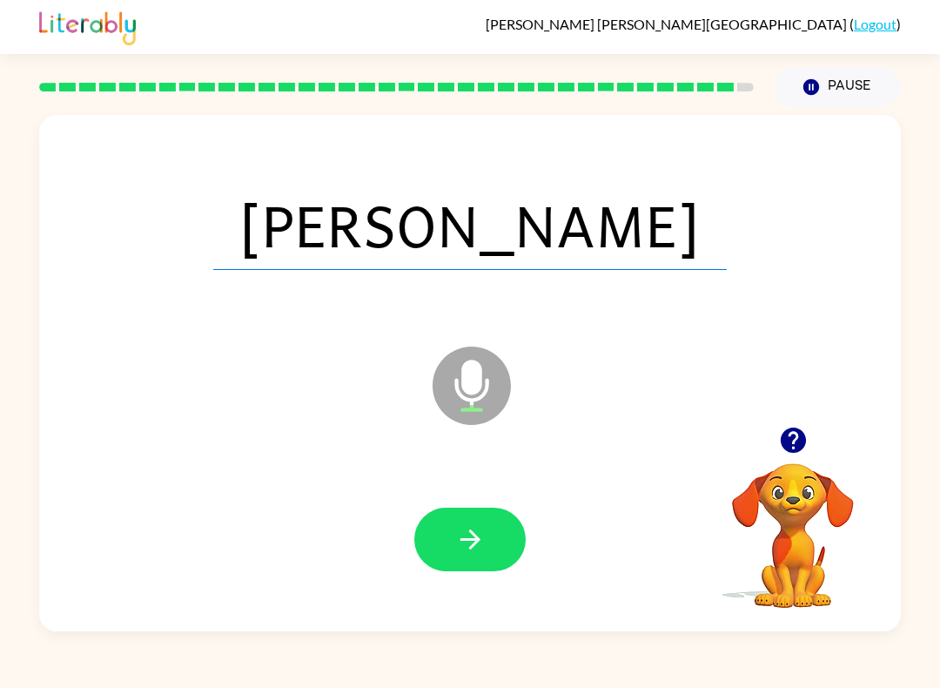
click at [494, 536] on button "button" at bounding box center [469, 539] width 111 height 64
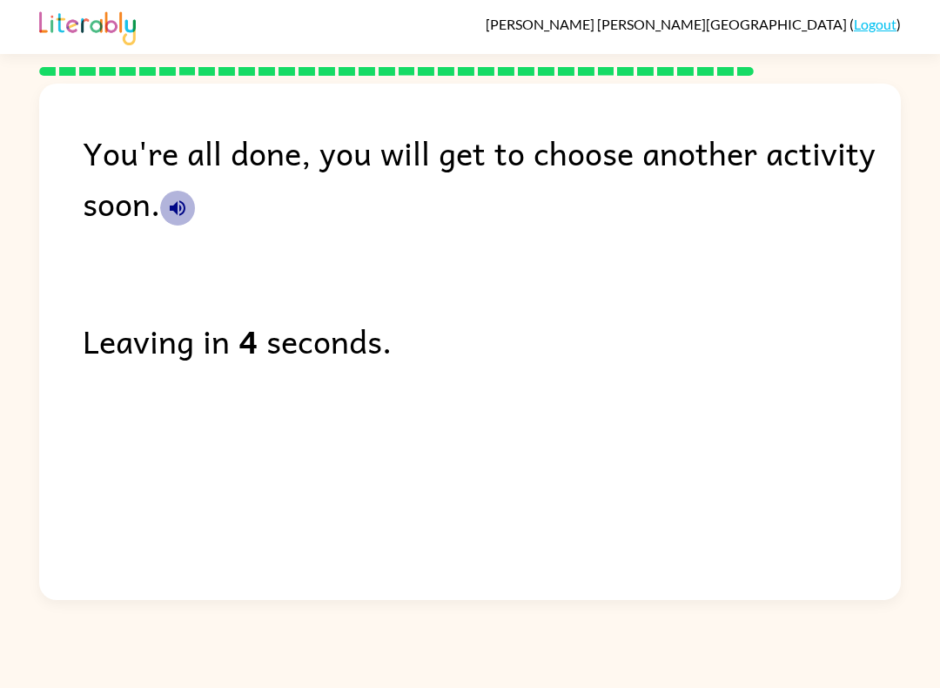
click at [189, 207] on button "button" at bounding box center [177, 208] width 35 height 35
